Goal: Task Accomplishment & Management: Manage account settings

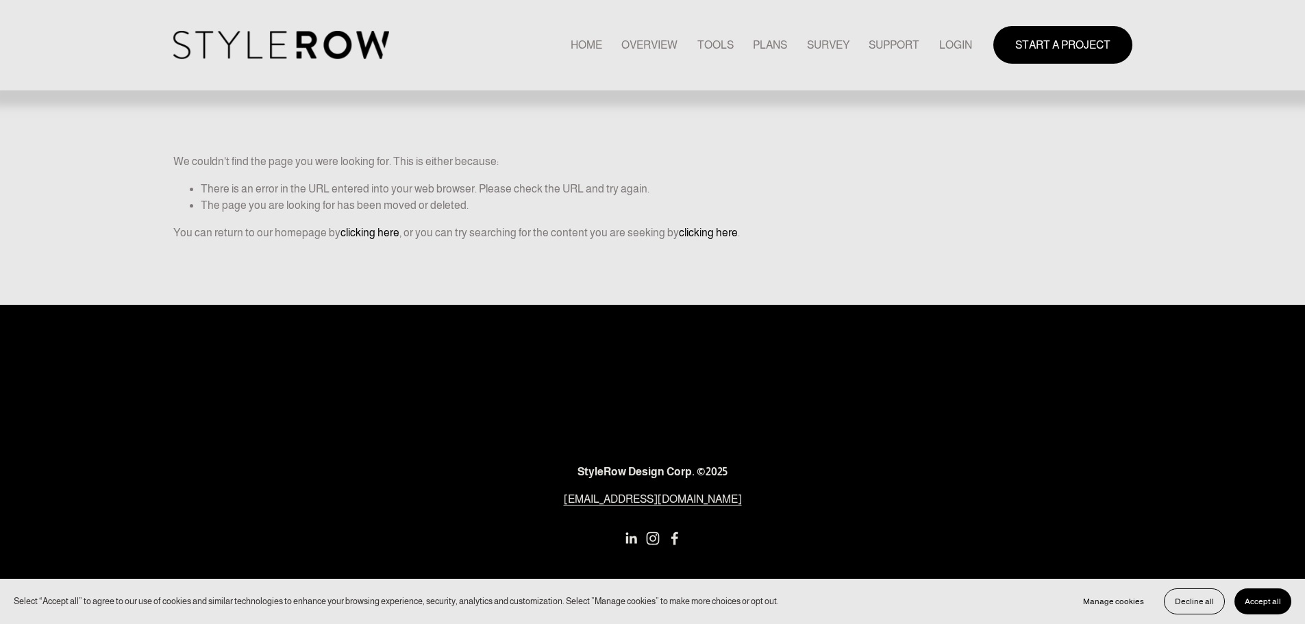
click at [932, 46] on nav "HOME OVERVIEW TOOLS PLANS SURVEY SUPPORT QUESTIONS FEATURED STYLEBOARD RESOURCE…" at bounding box center [770, 45] width 401 height 18
click at [955, 49] on link "LOGIN" at bounding box center [955, 45] width 33 height 18
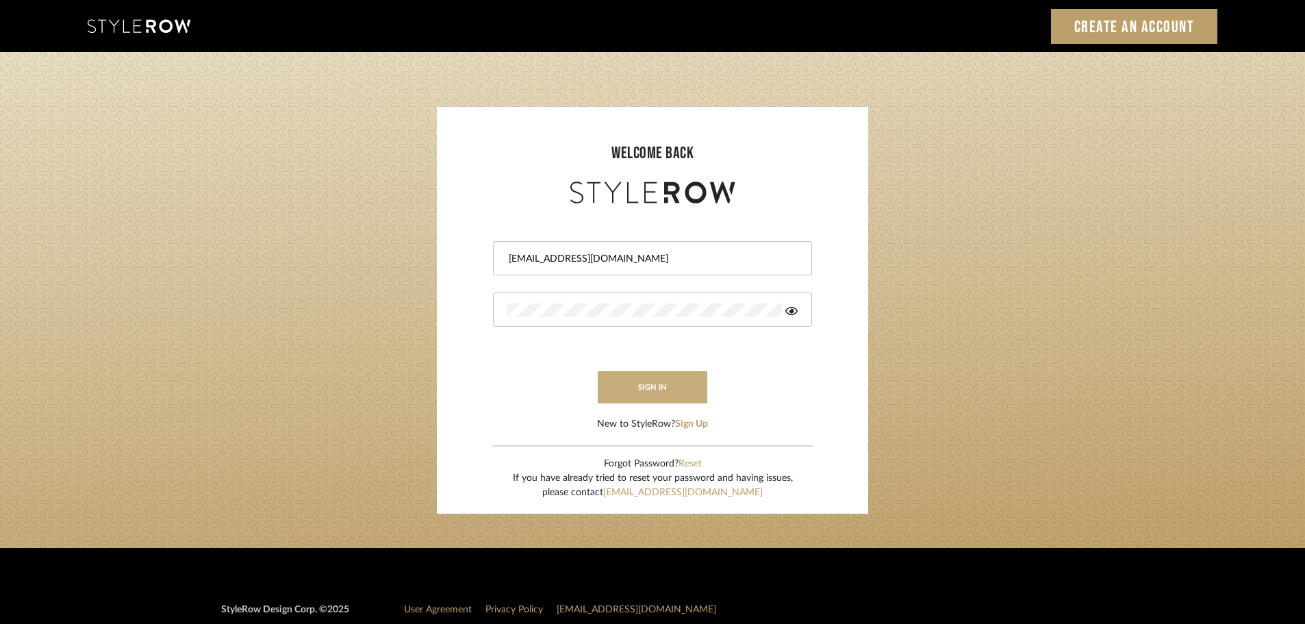
click at [677, 389] on button "sign in" at bounding box center [653, 387] width 110 height 32
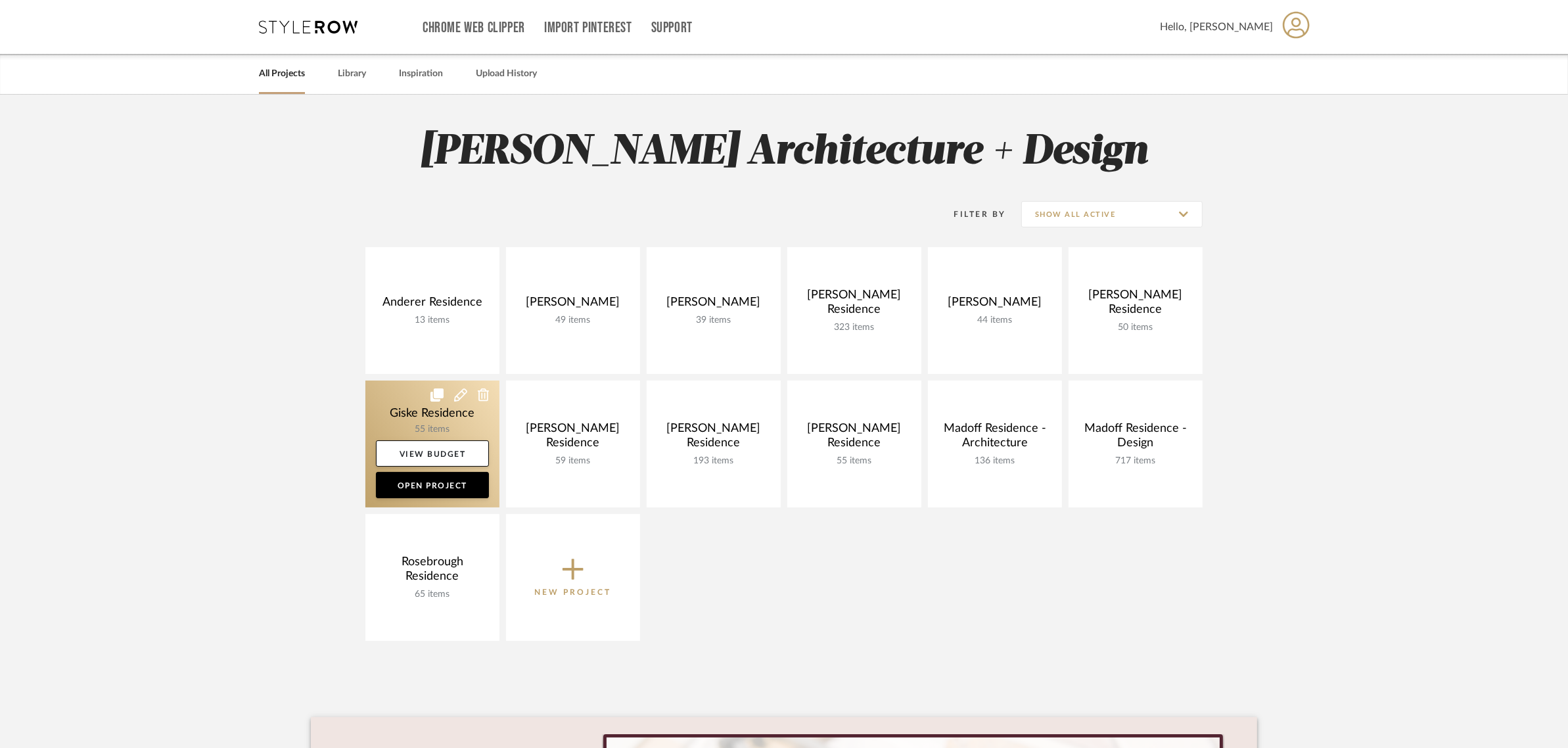
click at [460, 393] on icon at bounding box center [461, 396] width 13 height 13
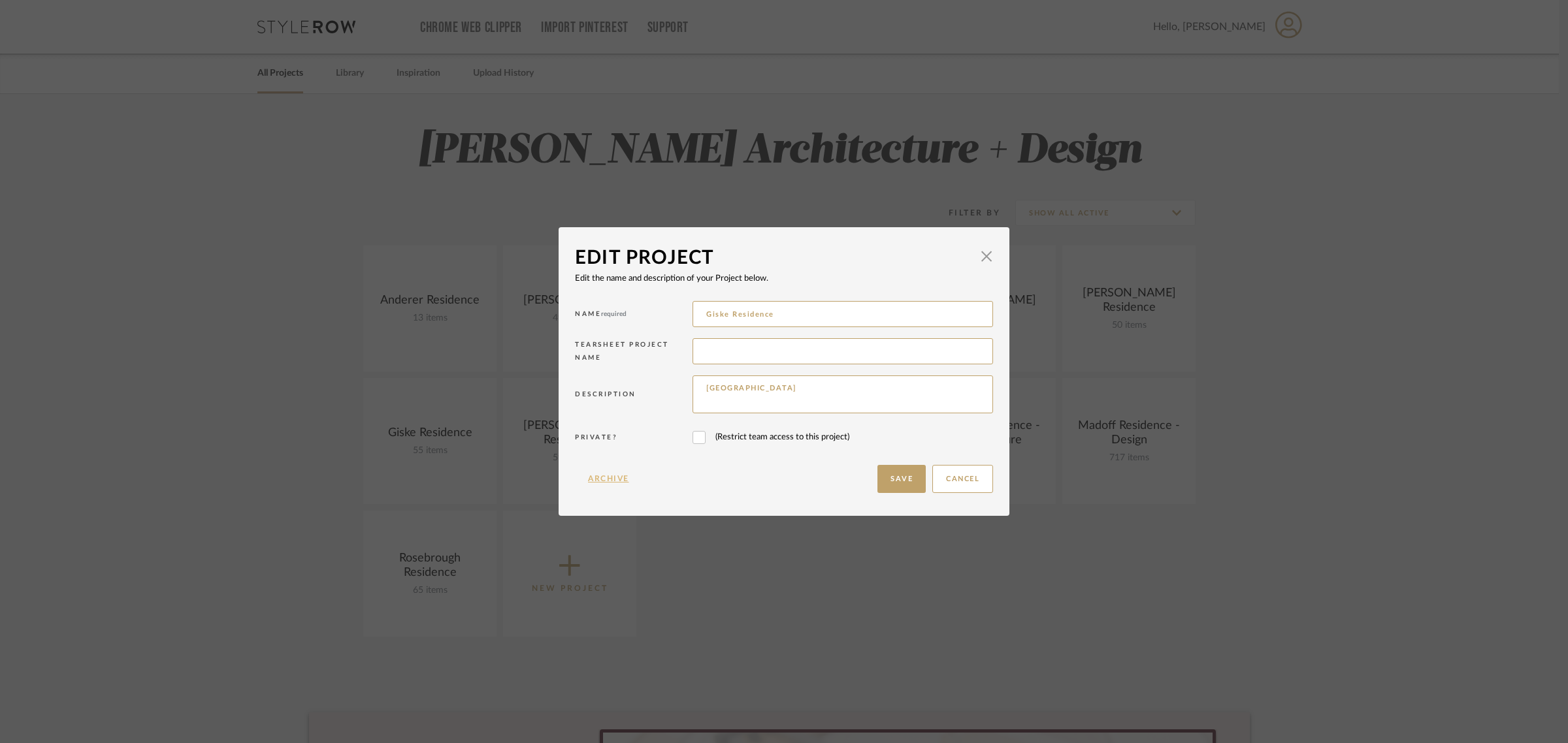
click at [602, 480] on button "Archive" at bounding box center [609, 479] width 68 height 28
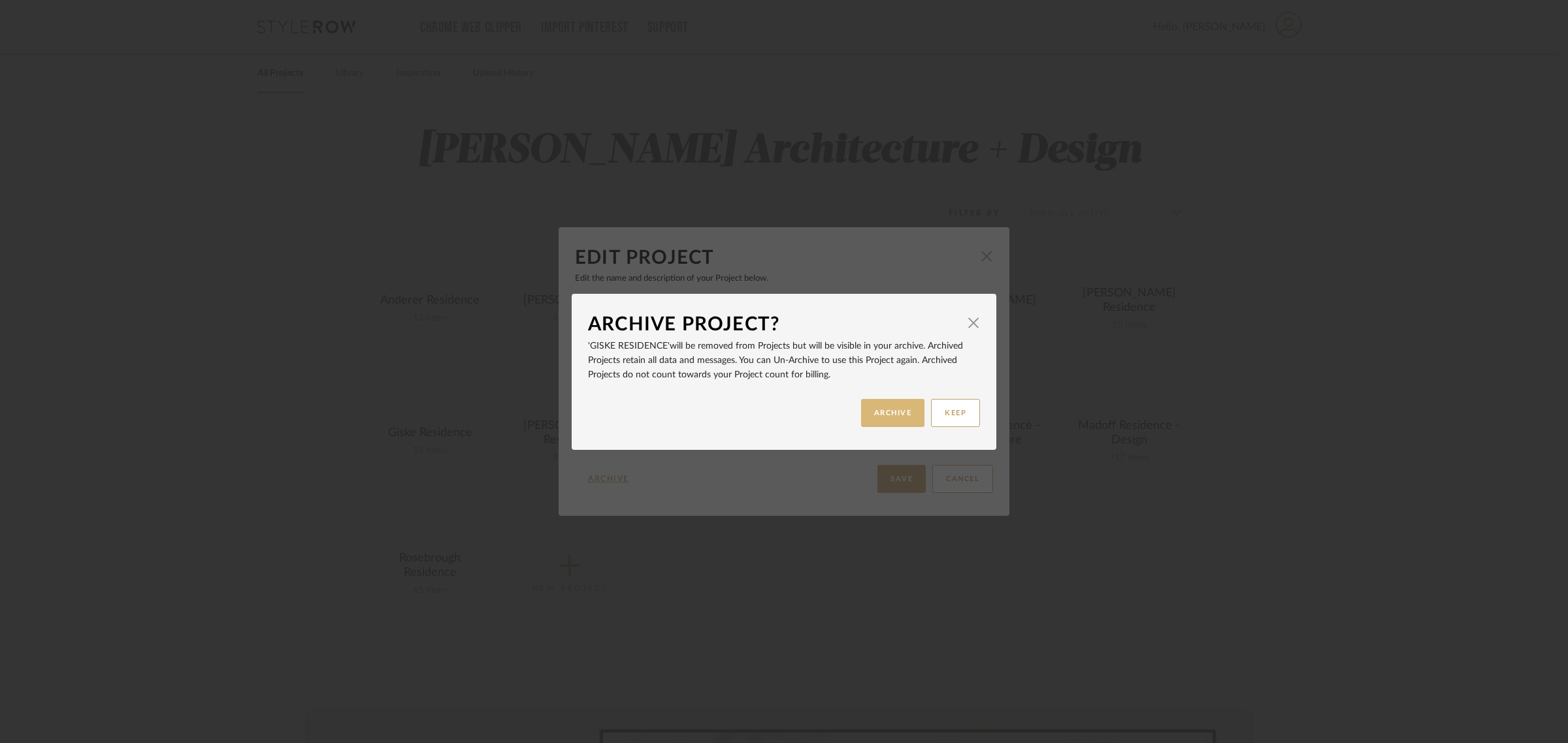
click at [873, 406] on button "ARCHIVE" at bounding box center [893, 412] width 64 height 28
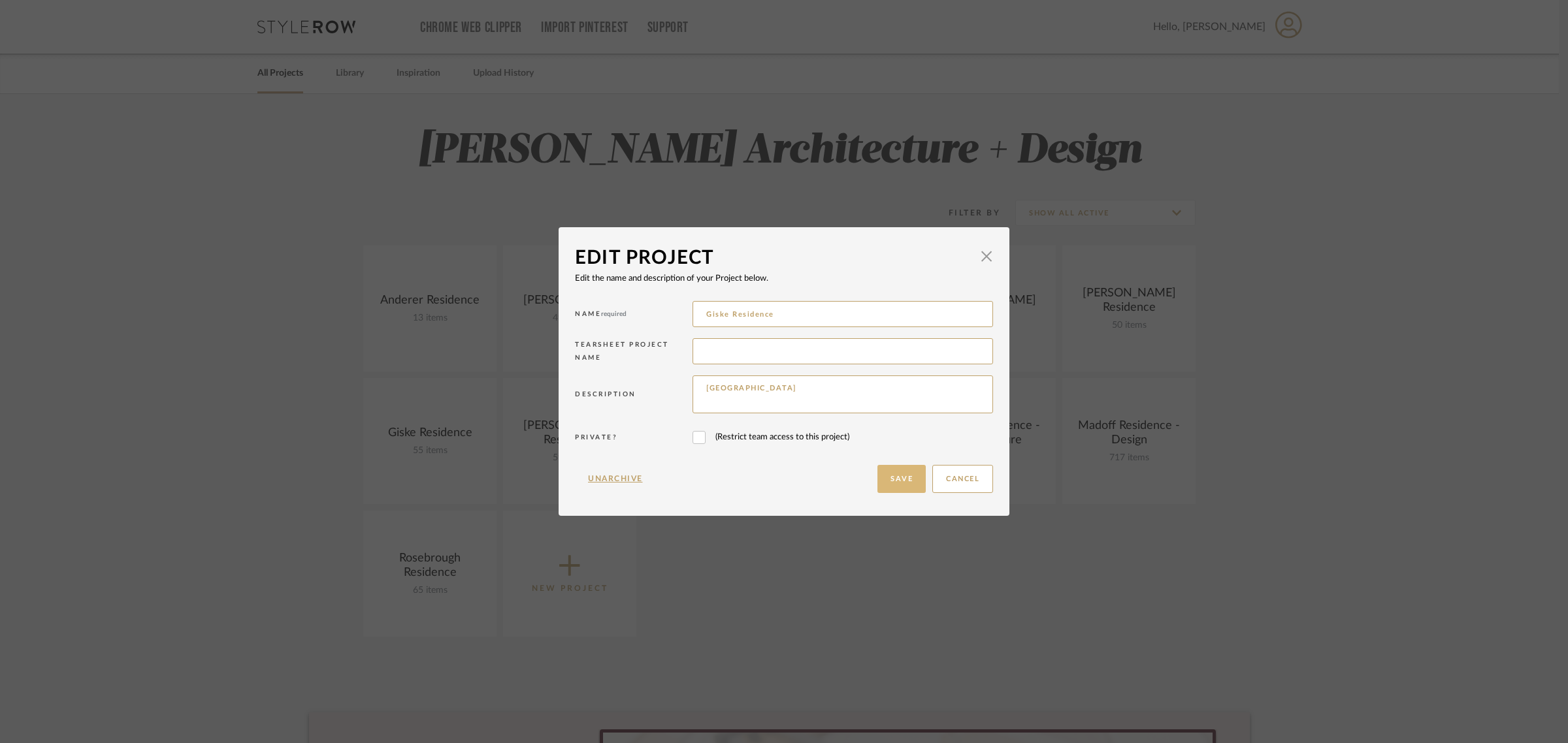
click at [897, 476] on button "Save" at bounding box center [902, 479] width 49 height 28
